Goal: Transaction & Acquisition: Book appointment/travel/reservation

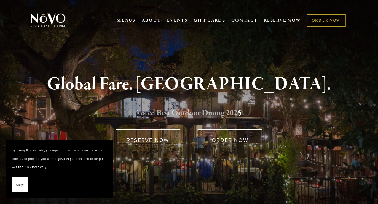
drag, startPoint x: 0, startPoint y: 0, endPoint x: 190, endPoint y: 117, distance: 222.5
click at [190, 117] on link "Voted Best Outdoor Dining 202" at bounding box center [186, 113] width 101 height 11
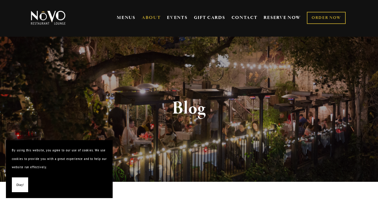
click at [190, 117] on strong "Blog" at bounding box center [188, 108] width 33 height 23
click at [23, 180] on button "Okay!" at bounding box center [20, 185] width 16 height 15
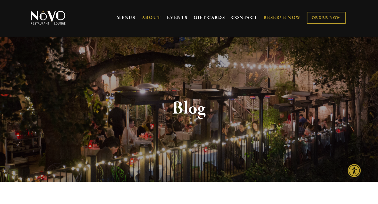
click at [298, 19] on link "RESERVE NOW" at bounding box center [281, 17] width 37 height 11
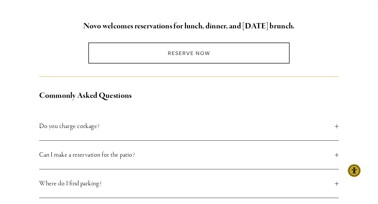
scroll to position [158, 0]
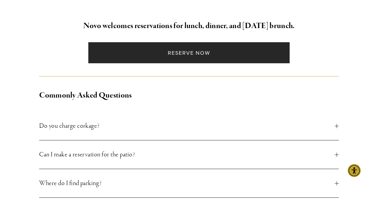
click at [220, 52] on link "Reserve Now" at bounding box center [188, 52] width 201 height 21
